Goal: Obtain resource: Download file/media

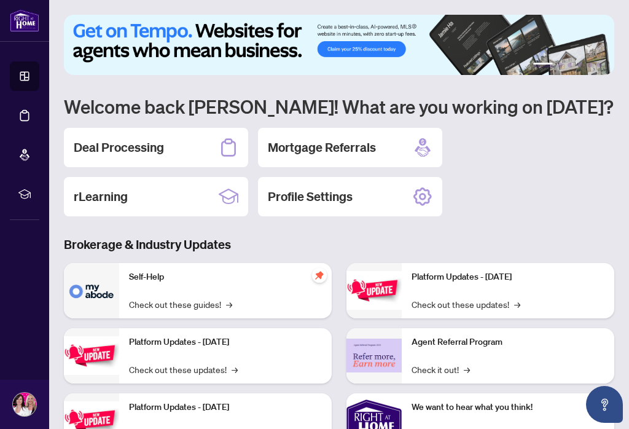
click at [185, 151] on div "Deal Processing" at bounding box center [156, 147] width 184 height 39
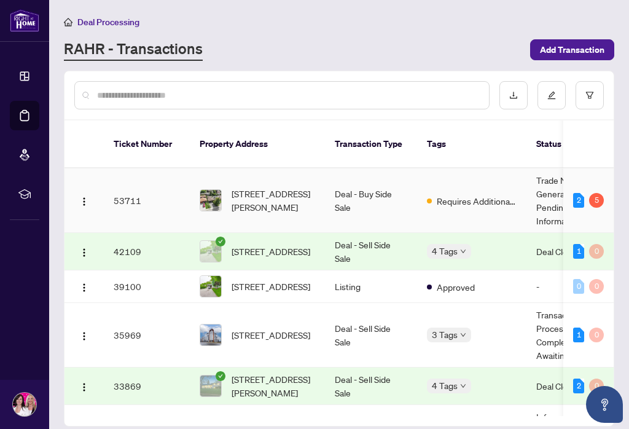
click at [186, 194] on td "53711" at bounding box center [147, 200] width 86 height 65
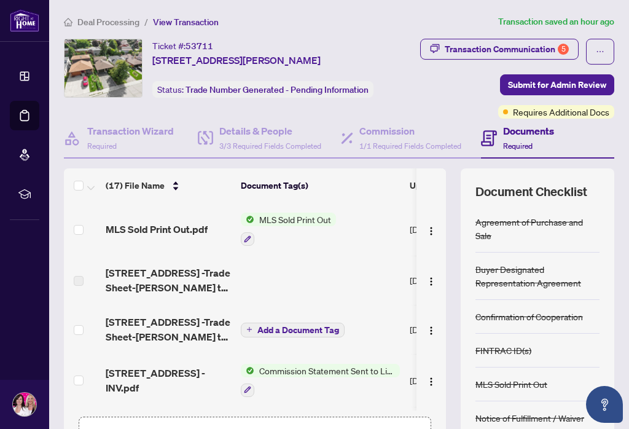
click at [435, 331] on img "button" at bounding box center [431, 331] width 10 height 10
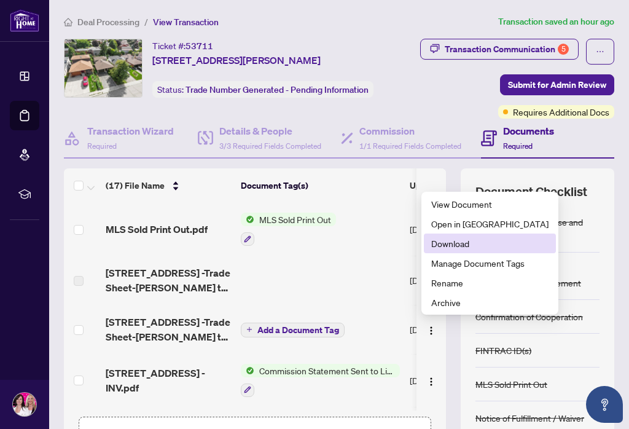
click at [465, 246] on span "Download" at bounding box center [489, 244] width 117 height 14
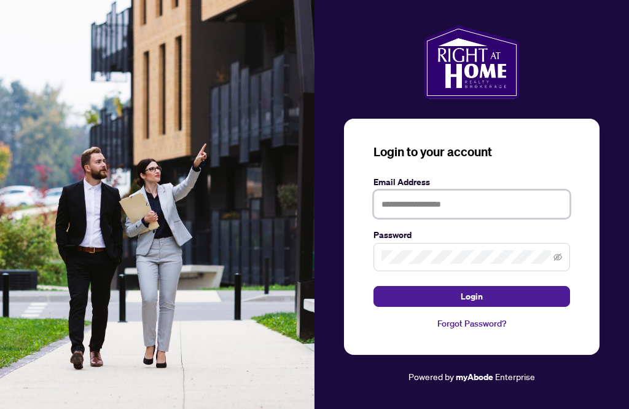
click at [538, 218] on input "text" at bounding box center [472, 204] width 197 height 28
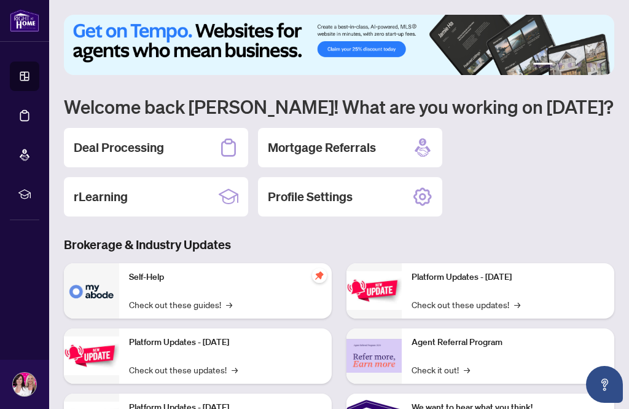
click at [177, 153] on div "Deal Processing" at bounding box center [156, 147] width 184 height 39
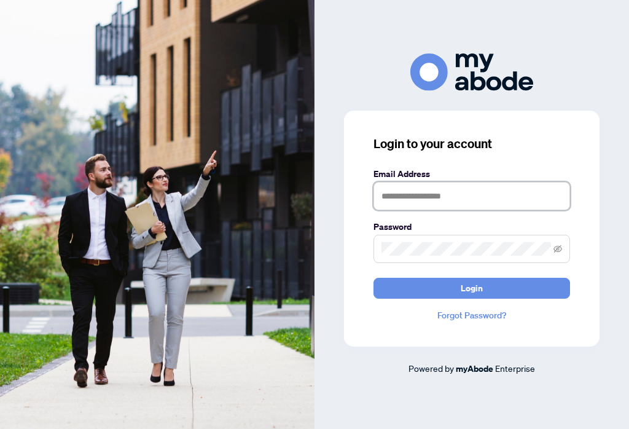
click at [541, 208] on input "text" at bounding box center [472, 196] width 197 height 28
type input "**********"
click at [552, 299] on button "Login" at bounding box center [472, 288] width 197 height 21
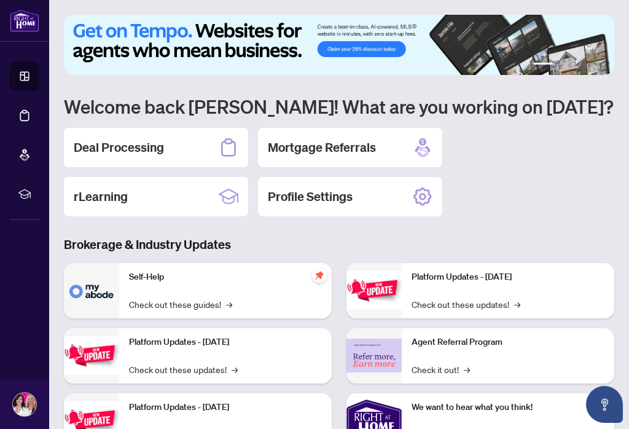
click at [96, 148] on h2 "Deal Processing" at bounding box center [119, 147] width 90 height 17
